Goal: Complete application form

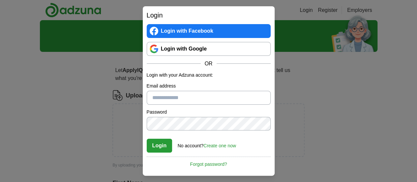
click at [190, 53] on link "Login with Google" at bounding box center [209, 49] width 124 height 14
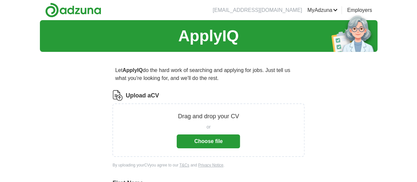
click at [208, 144] on button "Choose file" at bounding box center [208, 141] width 63 height 14
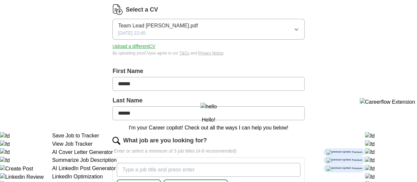
scroll to position [132, 0]
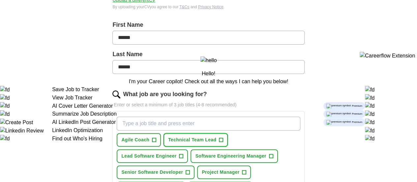
click at [212, 138] on span "Technical Team Lead" at bounding box center [192, 139] width 48 height 7
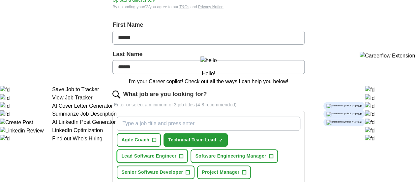
click at [175, 155] on span "Lead Software Engineer" at bounding box center [148, 155] width 55 height 7
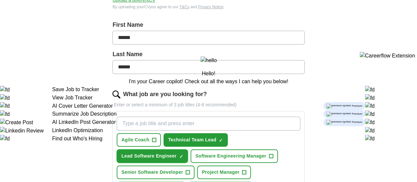
scroll to position [165, 0]
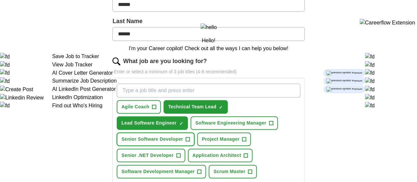
click at [175, 142] on span "Senior Software Developer" at bounding box center [152, 138] width 62 height 7
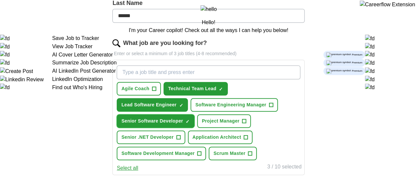
scroll to position [198, 0]
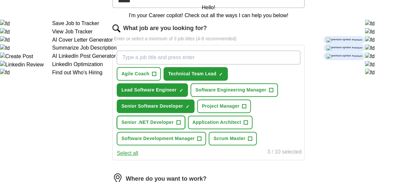
click at [151, 126] on span "Senior .NET Developer" at bounding box center [147, 122] width 52 height 7
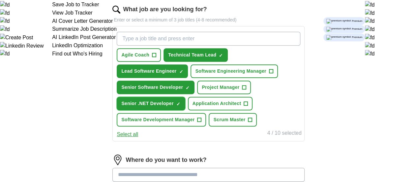
scroll to position [231, 0]
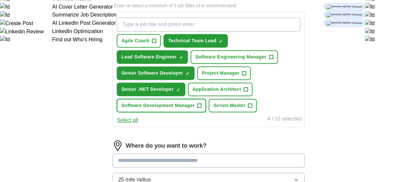
click at [177, 109] on span "Software Development Manager" at bounding box center [157, 105] width 73 height 7
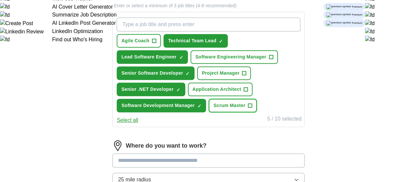
click at [243, 109] on span "Scrum Master" at bounding box center [229, 105] width 32 height 7
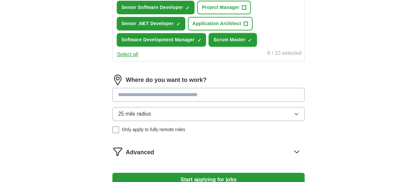
scroll to position [297, 0]
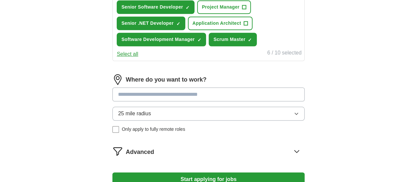
click at [210, 101] on input at bounding box center [208, 94] width 192 height 14
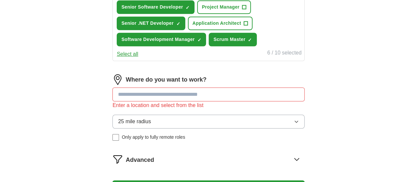
click at [211, 101] on input at bounding box center [208, 94] width 192 height 14
type input "******"
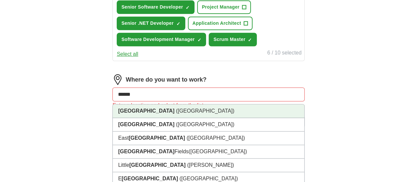
click at [172, 118] on li "London (UK)" at bounding box center [208, 111] width 191 height 14
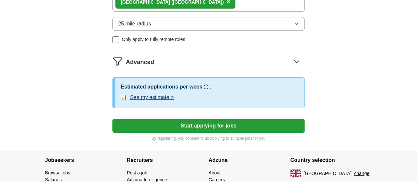
scroll to position [395, 0]
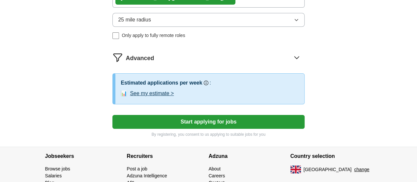
click at [191, 129] on button "Start applying for jobs" at bounding box center [208, 122] width 192 height 14
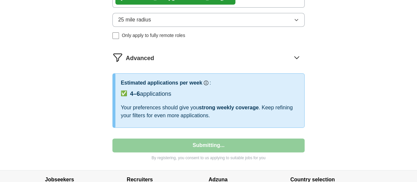
select select "**"
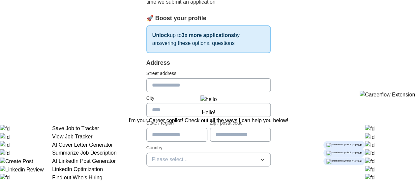
scroll to position [99, 0]
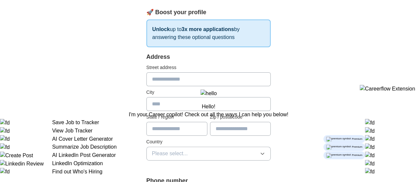
click at [176, 80] on input "text" at bounding box center [208, 79] width 125 height 14
type input "***"
type input "*****"
type input "**********"
type input "*******"
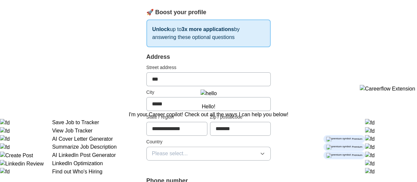
type input "**********"
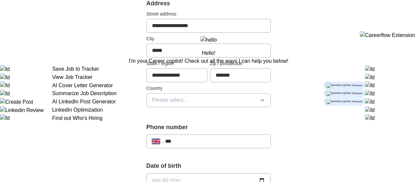
scroll to position [165, 0]
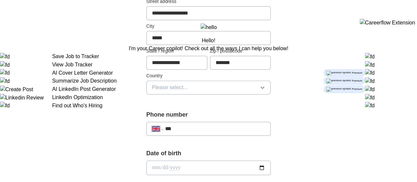
click at [188, 83] on button "Please select..." at bounding box center [208, 87] width 125 height 14
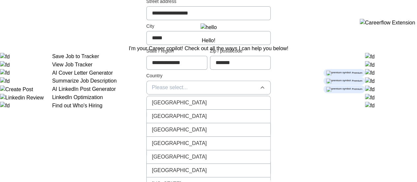
click at [176, 105] on div "[GEOGRAPHIC_DATA]" at bounding box center [208, 103] width 113 height 8
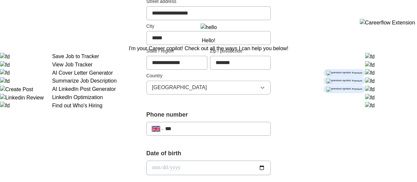
click at [165, 128] on input "***" at bounding box center [215, 129] width 100 height 8
type input "**********"
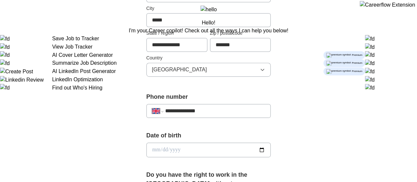
scroll to position [198, 0]
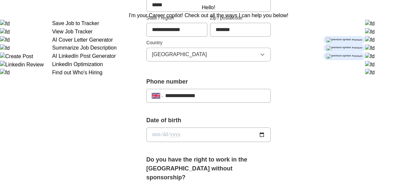
click at [271, 134] on input "date" at bounding box center [208, 134] width 125 height 15
click at [160, 134] on input "date" at bounding box center [208, 134] width 125 height 15
click at [146, 132] on input "date" at bounding box center [208, 134] width 125 height 15
drag, startPoint x: 140, startPoint y: 132, endPoint x: 146, endPoint y: 139, distance: 8.9
click at [146, 132] on input "date" at bounding box center [208, 134] width 125 height 15
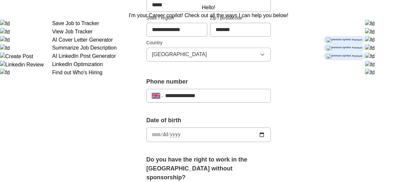
type input "**********"
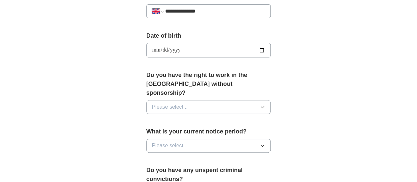
scroll to position [297, 0]
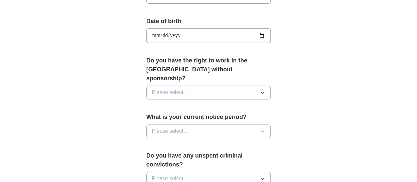
click at [215, 86] on button "Please select..." at bounding box center [208, 92] width 125 height 14
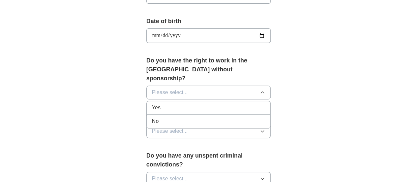
drag, startPoint x: 157, startPoint y: 110, endPoint x: 178, endPoint y: 130, distance: 28.9
click at [158, 117] on div "No" at bounding box center [208, 121] width 113 height 8
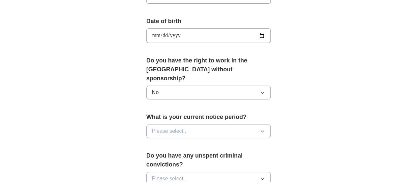
click at [191, 124] on button "Please select..." at bounding box center [208, 131] width 125 height 14
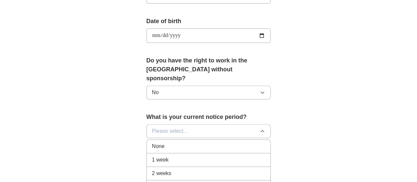
click at [152, 142] on span "None" at bounding box center [158, 146] width 13 height 8
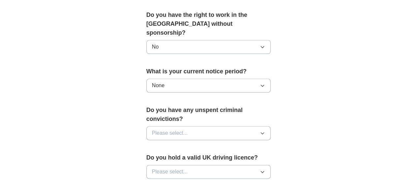
scroll to position [363, 0]
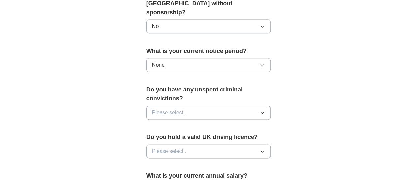
click at [195, 105] on button "Please select..." at bounding box center [208, 112] width 125 height 14
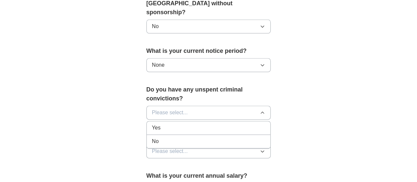
click at [154, 137] on div "No" at bounding box center [208, 141] width 113 height 8
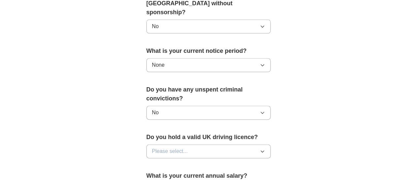
click at [160, 147] on span "Please select..." at bounding box center [170, 151] width 36 height 8
click at [152, 176] on span "No" at bounding box center [155, 180] width 7 height 8
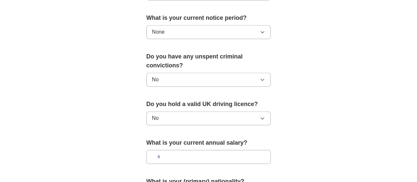
click at [159, 150] on input "text" at bounding box center [208, 157] width 125 height 14
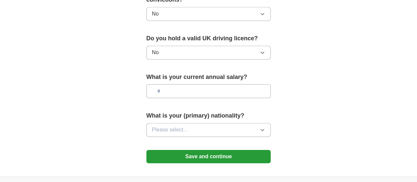
scroll to position [461, 0]
click at [185, 122] on button "Please select..." at bounding box center [208, 129] width 125 height 14
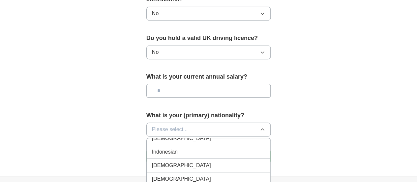
scroll to position [1055, 0]
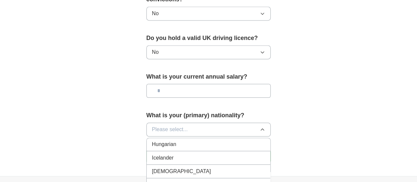
click at [165, 167] on div "Indian" at bounding box center [208, 171] width 113 height 8
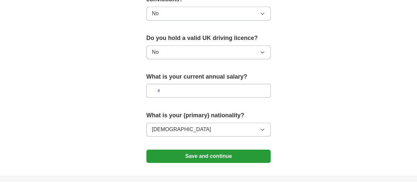
click at [213, 149] on button "Save and continue" at bounding box center [208, 155] width 125 height 13
